Goal: Check status

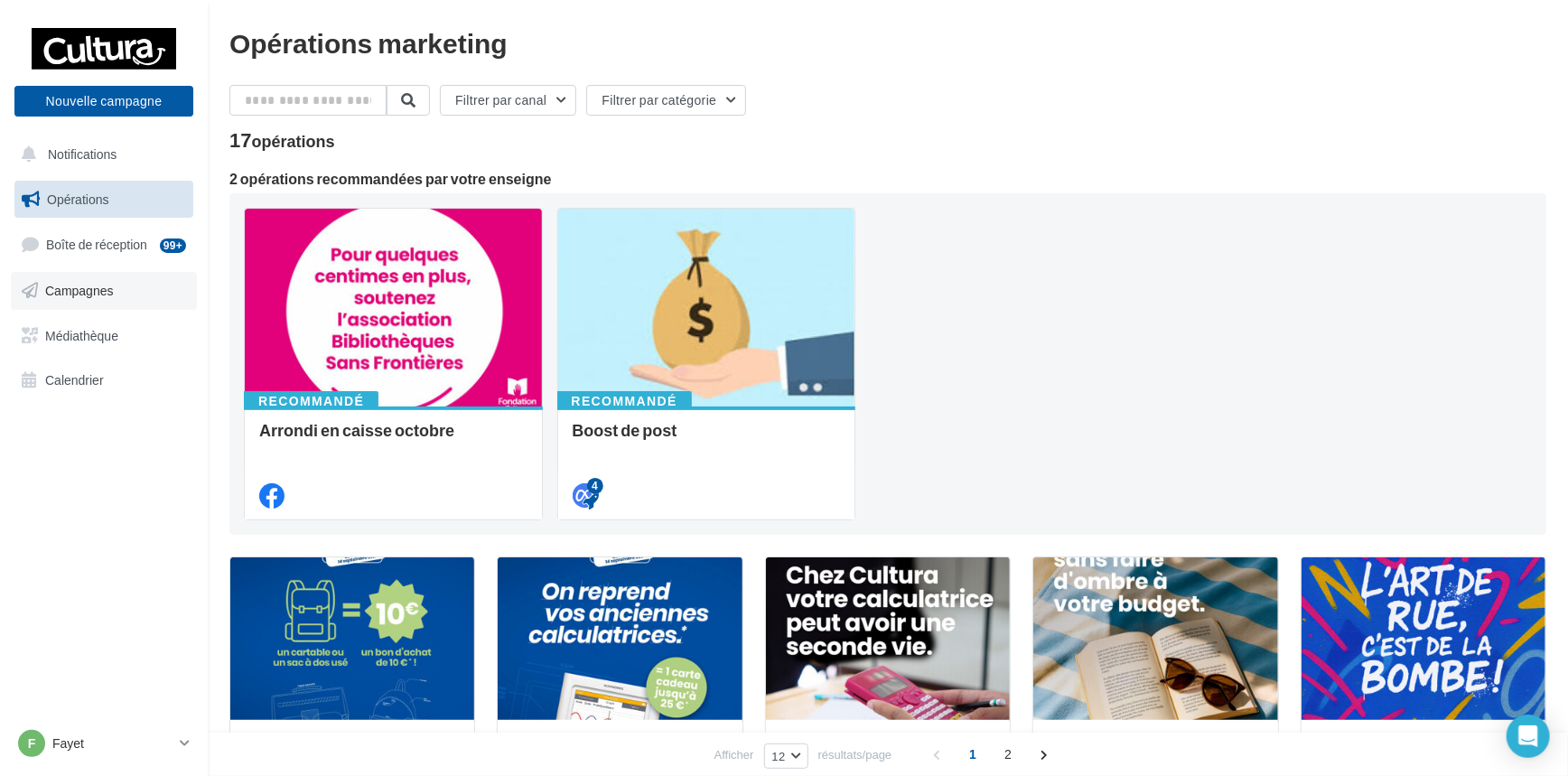
click at [95, 292] on span "Campagnes" at bounding box center [80, 291] width 69 height 16
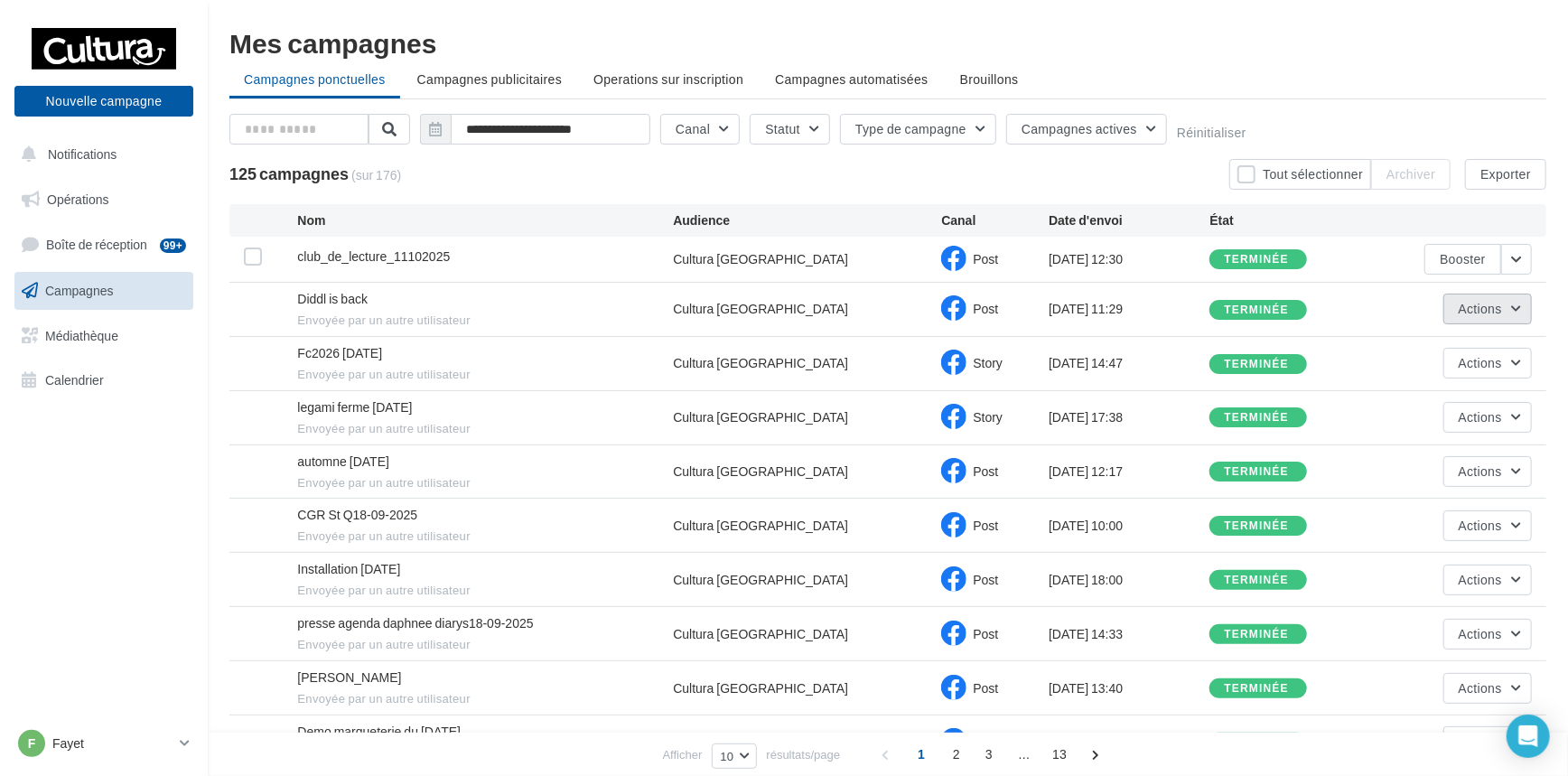
click at [1520, 314] on button "Actions" at bounding box center [1488, 309] width 88 height 31
click at [1459, 343] on button "Voir les résultats" at bounding box center [1442, 351] width 180 height 47
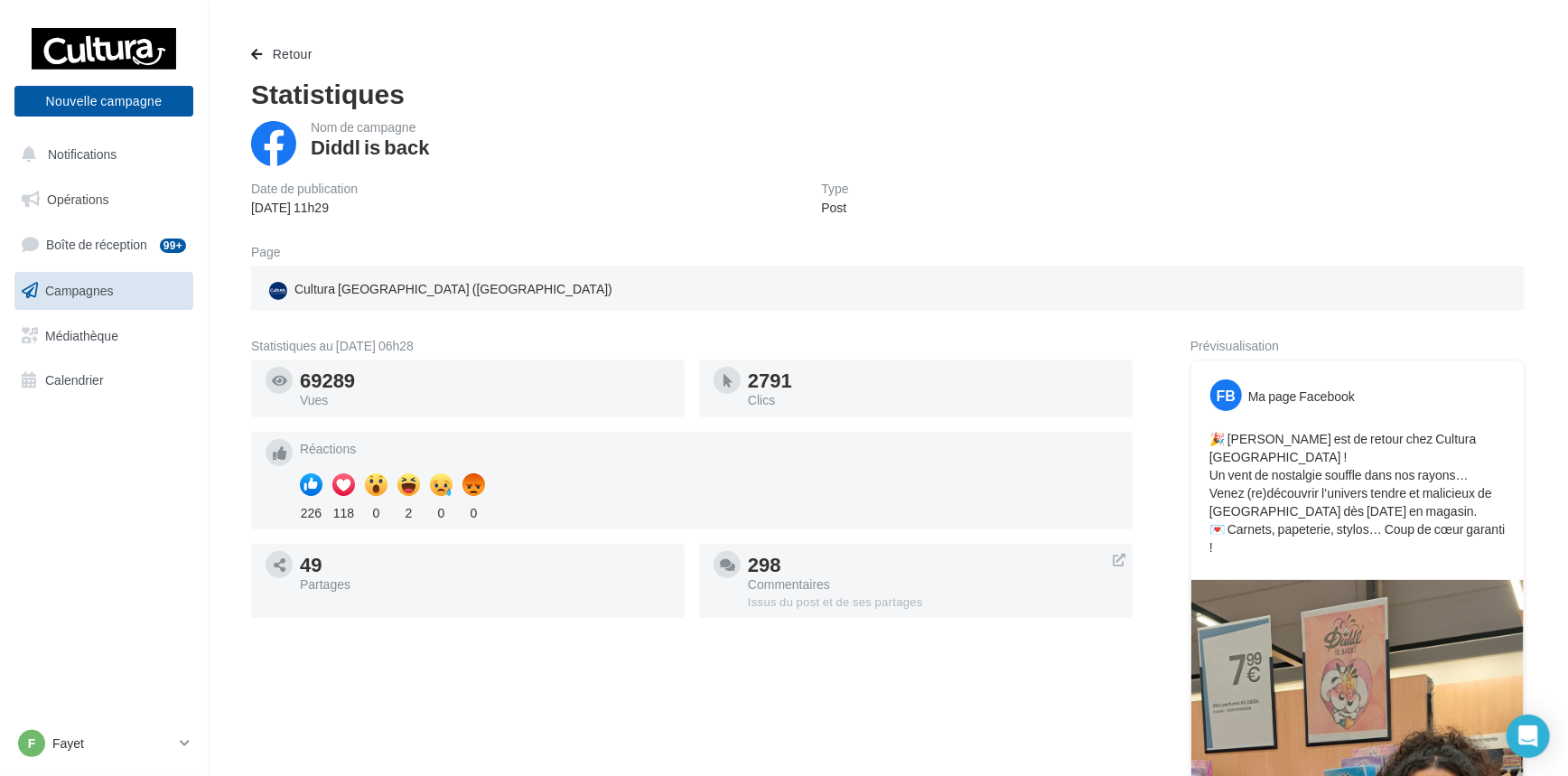
click at [9, 542] on nav "Nouvelle campagne Nouvelle campagne Notifications Opérations Boîte de réception…" at bounding box center [104, 388] width 208 height 776
click at [50, 561] on nav "Nouvelle campagne Nouvelle campagne Notifications Opérations Boîte de réception…" at bounding box center [104, 388] width 208 height 776
click at [51, 561] on nav "Nouvelle campagne Nouvelle campagne Notifications Opérations Boîte de réception…" at bounding box center [104, 388] width 208 height 776
click at [52, 560] on nav "Nouvelle campagne Nouvelle campagne Notifications Opérations Boîte de réception…" at bounding box center [104, 388] width 208 height 776
click at [108, 612] on nav "Nouvelle campagne Nouvelle campagne Notifications Opérations Boîte de réception…" at bounding box center [104, 388] width 208 height 776
